Goal: Transaction & Acquisition: Download file/media

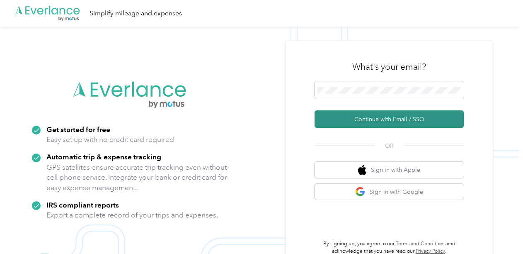
click at [391, 117] on button "Continue with Email / SSO" at bounding box center [389, 118] width 149 height 17
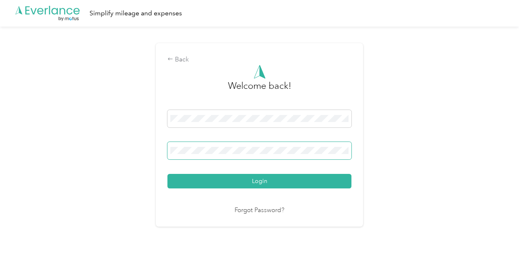
click at [205, 145] on span at bounding box center [259, 150] width 184 height 17
click at [167, 174] on button "Login" at bounding box center [259, 181] width 184 height 15
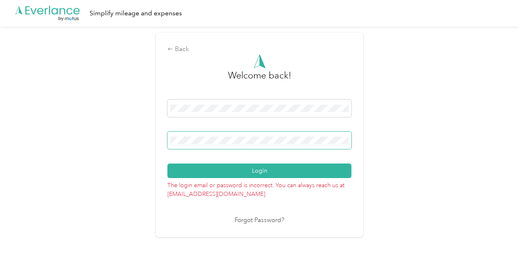
click at [101, 124] on div "Back Welcome back! Login The login email or password is incorrect. You can alwa…" at bounding box center [259, 138] width 519 height 223
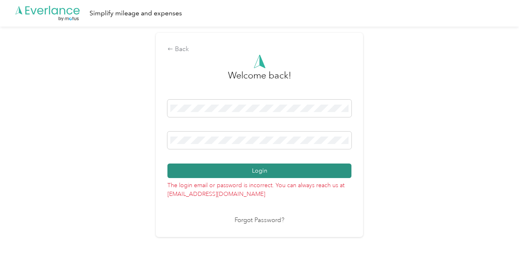
click at [243, 171] on button "Login" at bounding box center [259, 170] width 184 height 15
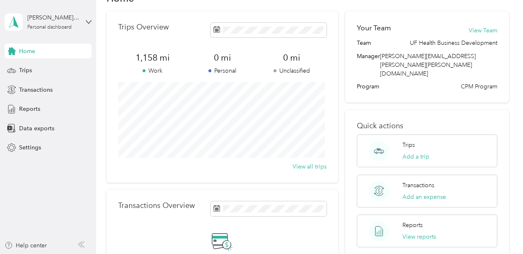
scroll to position [29, 0]
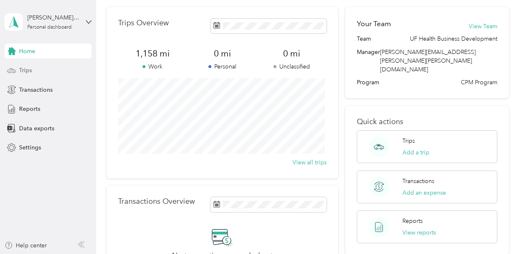
click at [32, 71] on div "Trips" at bounding box center [48, 70] width 87 height 15
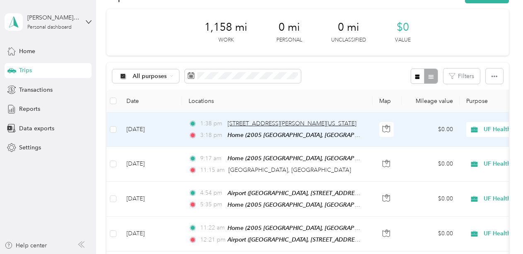
scroll to position [27, 0]
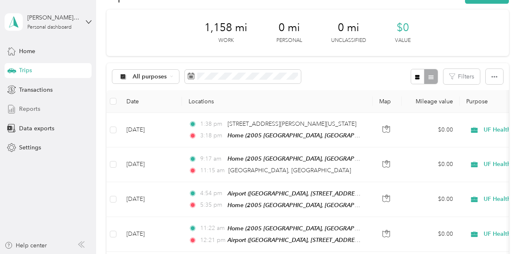
click at [29, 113] on div "Reports" at bounding box center [48, 109] width 87 height 15
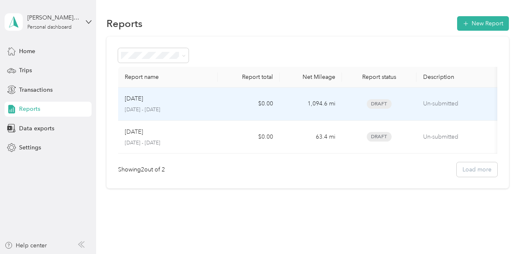
click at [206, 98] on div "[DATE]" at bounding box center [168, 98] width 86 height 9
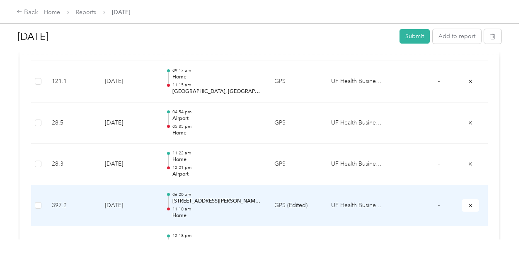
scroll to position [266, 0]
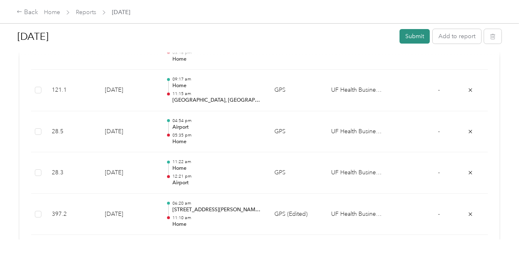
click at [407, 39] on button "Submit" at bounding box center [415, 36] width 30 height 15
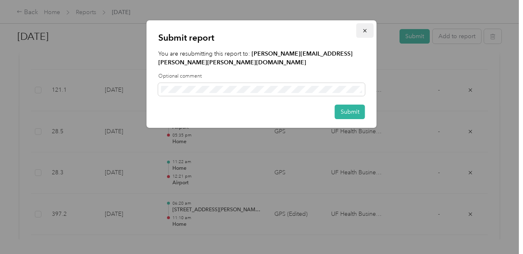
click at [363, 31] on icon "button" at bounding box center [365, 31] width 6 height 6
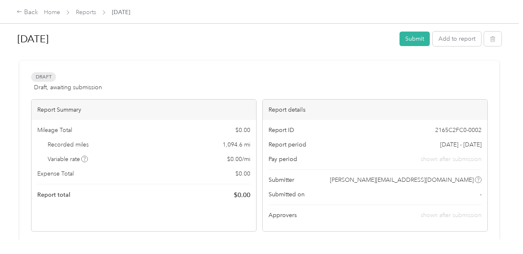
scroll to position [0, 0]
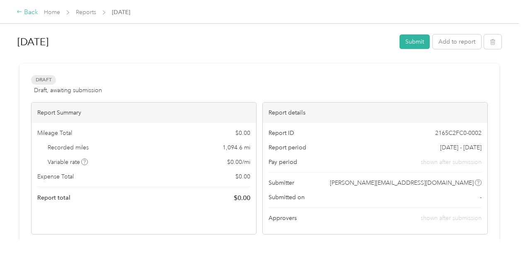
click at [26, 14] on div "Back" at bounding box center [28, 12] width 22 height 10
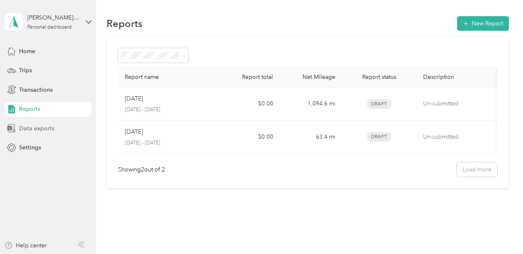
click at [37, 129] on span "Data exports" at bounding box center [36, 128] width 35 height 9
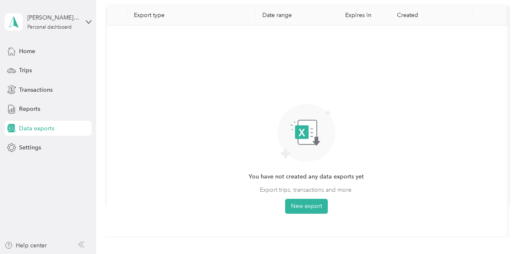
scroll to position [49, 0]
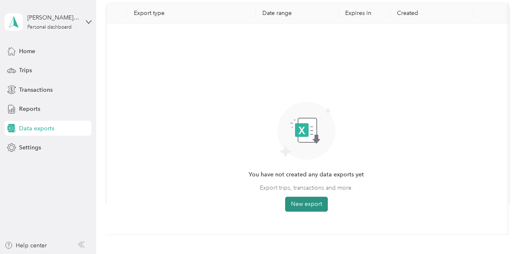
click at [311, 201] on button "New export" at bounding box center [306, 203] width 43 height 15
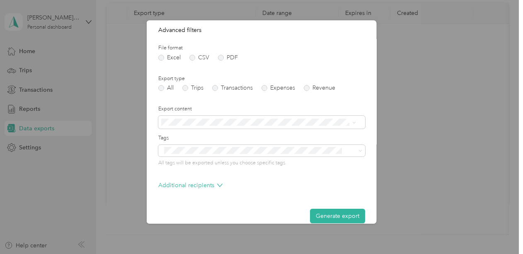
scroll to position [98, 0]
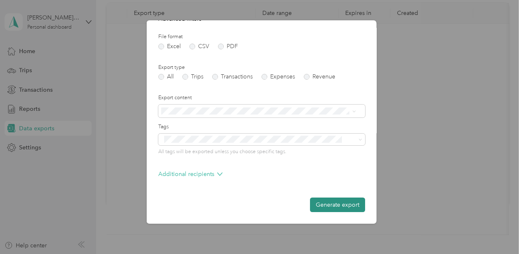
click at [335, 202] on button "Generate export" at bounding box center [337, 204] width 55 height 15
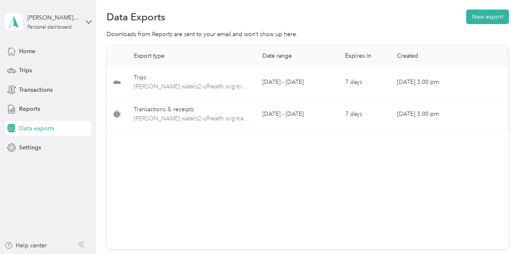
scroll to position [0, 0]
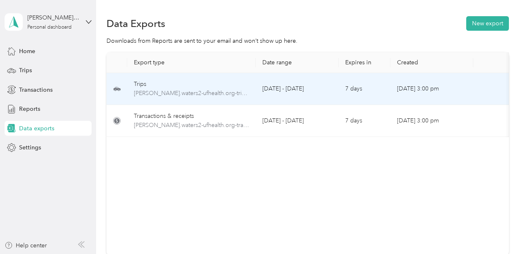
click at [269, 95] on td "[DATE] - [DATE]" at bounding box center [297, 89] width 83 height 32
click at [338, 95] on td "[DATE] - [DATE]" at bounding box center [297, 89] width 83 height 32
click at [139, 83] on div "Trips" at bounding box center [191, 84] width 115 height 9
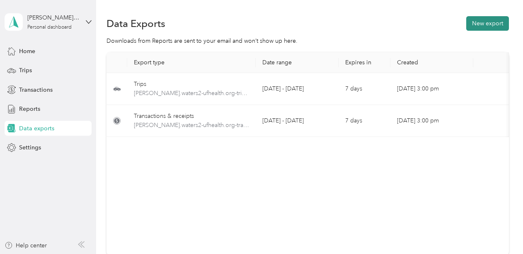
click at [497, 24] on button "New export" at bounding box center [487, 23] width 43 height 15
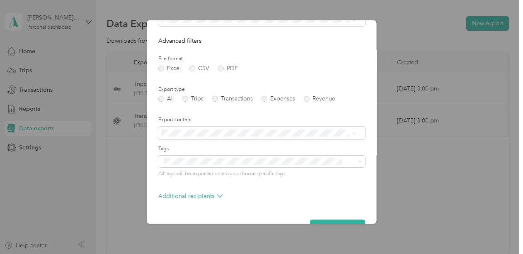
scroll to position [98, 0]
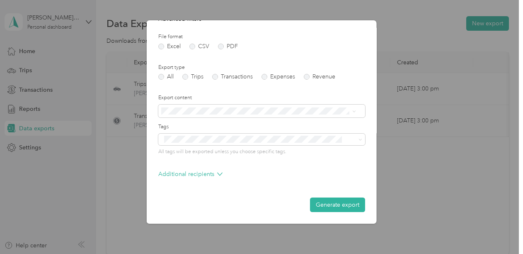
click at [424, 197] on div "Create data export Date range Purpose Advanced filters File format Excel CSV PD…" at bounding box center [377, 123] width 230 height 206
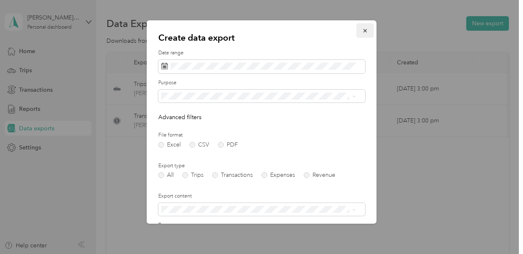
click at [362, 28] on icon "button" at bounding box center [365, 31] width 6 height 6
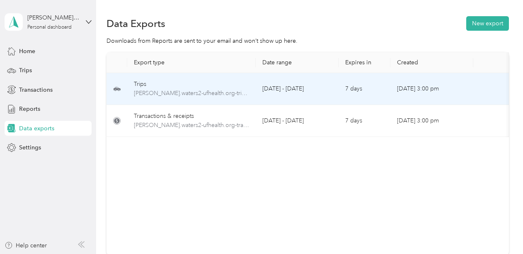
click at [252, 98] on td "Trips [PERSON_NAME].waters2-ufhealth.org-trips-2025-09-01-2025-09-30.xlsx" at bounding box center [191, 89] width 129 height 32
click at [219, 97] on span "[PERSON_NAME].waters2-ufhealth.org-trips-2025-09-01-2025-09-30.xlsx" at bounding box center [191, 93] width 115 height 9
drag, startPoint x: 219, startPoint y: 97, endPoint x: 167, endPoint y: 92, distance: 51.6
click at [167, 92] on span "[PERSON_NAME].waters2-ufhealth.org-trips-2025-09-01-2025-09-30.xlsx" at bounding box center [191, 93] width 115 height 9
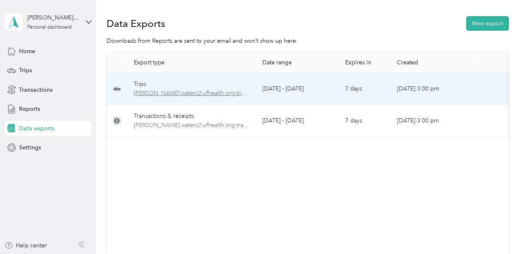
click at [208, 91] on span "[PERSON_NAME].waters2-ufhealth.org-trips-2025-09-01-2025-09-30.xlsx" at bounding box center [191, 93] width 115 height 9
drag, startPoint x: 208, startPoint y: 91, endPoint x: 173, endPoint y: 73, distance: 39.1
click at [173, 73] on td "Trips [PERSON_NAME].waters2-ufhealth.org-trips-2025-09-01-2025-09-30.xlsx" at bounding box center [191, 89] width 129 height 32
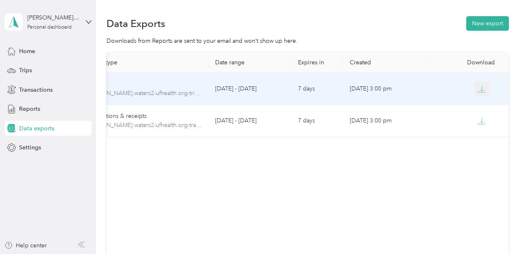
click at [481, 87] on icon "button" at bounding box center [481, 88] width 7 height 7
